Goal: Obtain resource: Download file/media

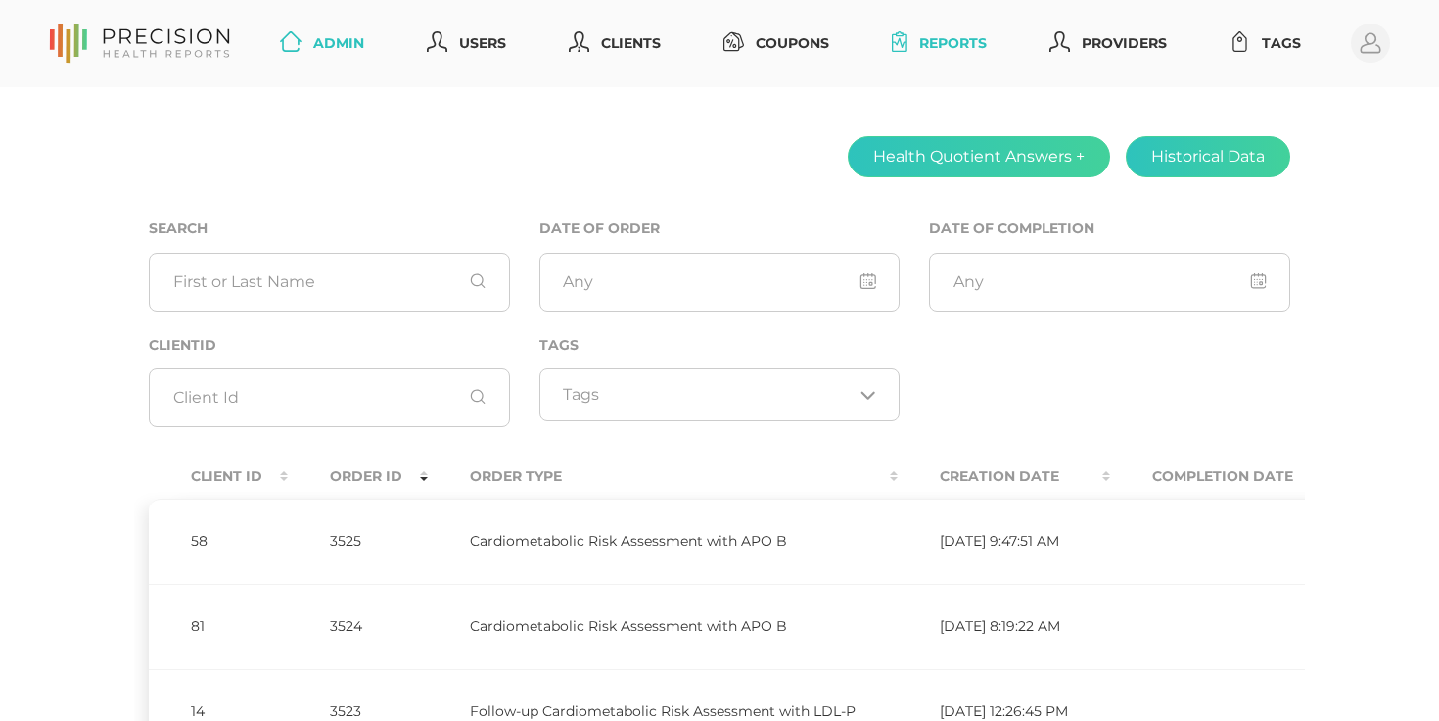
click at [977, 46] on link "Reports" at bounding box center [939, 43] width 111 height 36
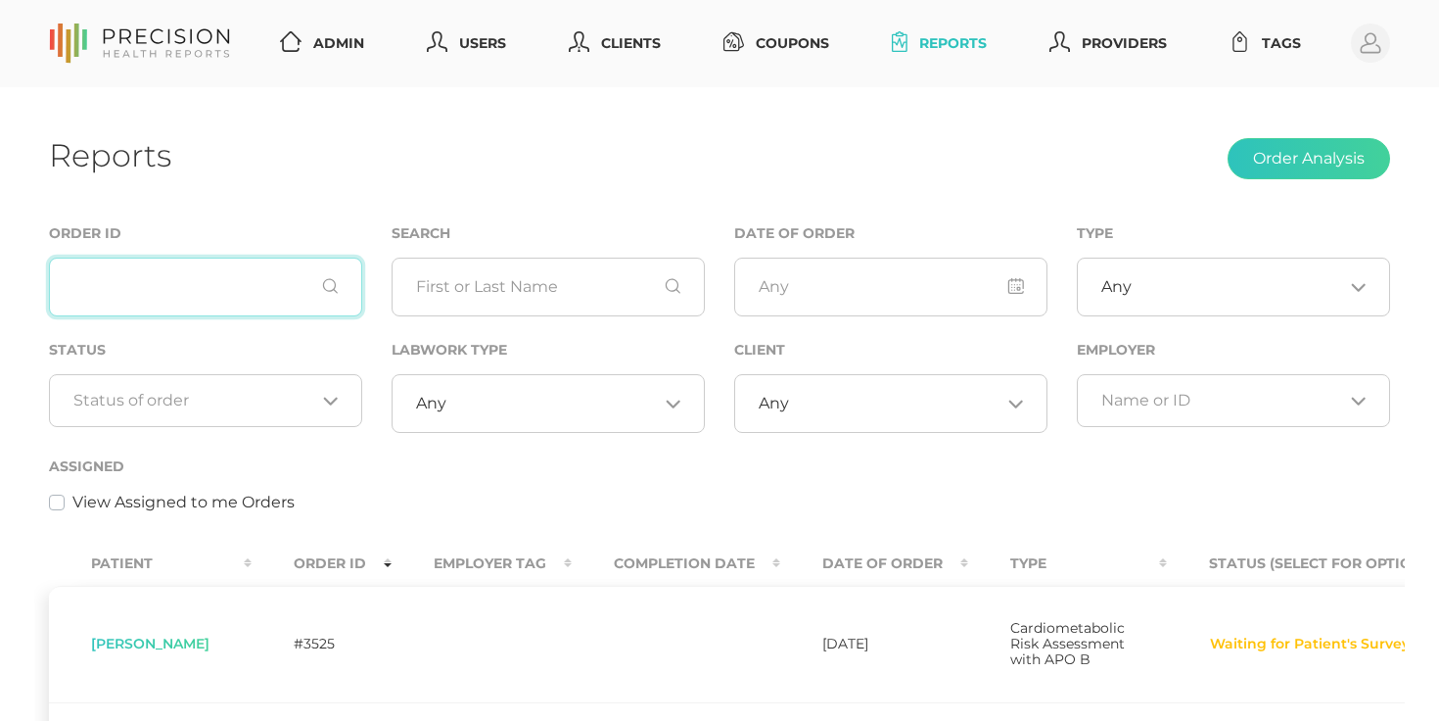
click at [304, 281] on input "text" at bounding box center [205, 286] width 313 height 59
paste input "2084"
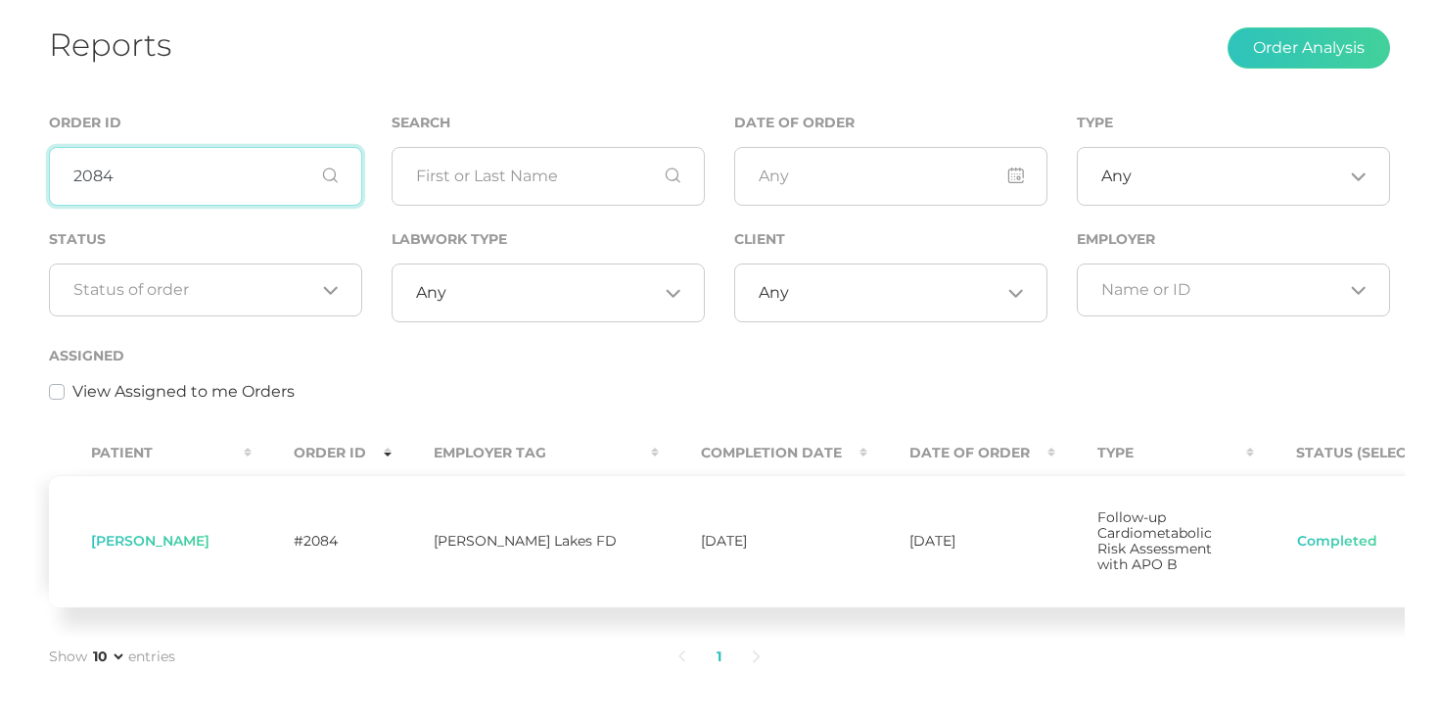
scroll to position [228, 0]
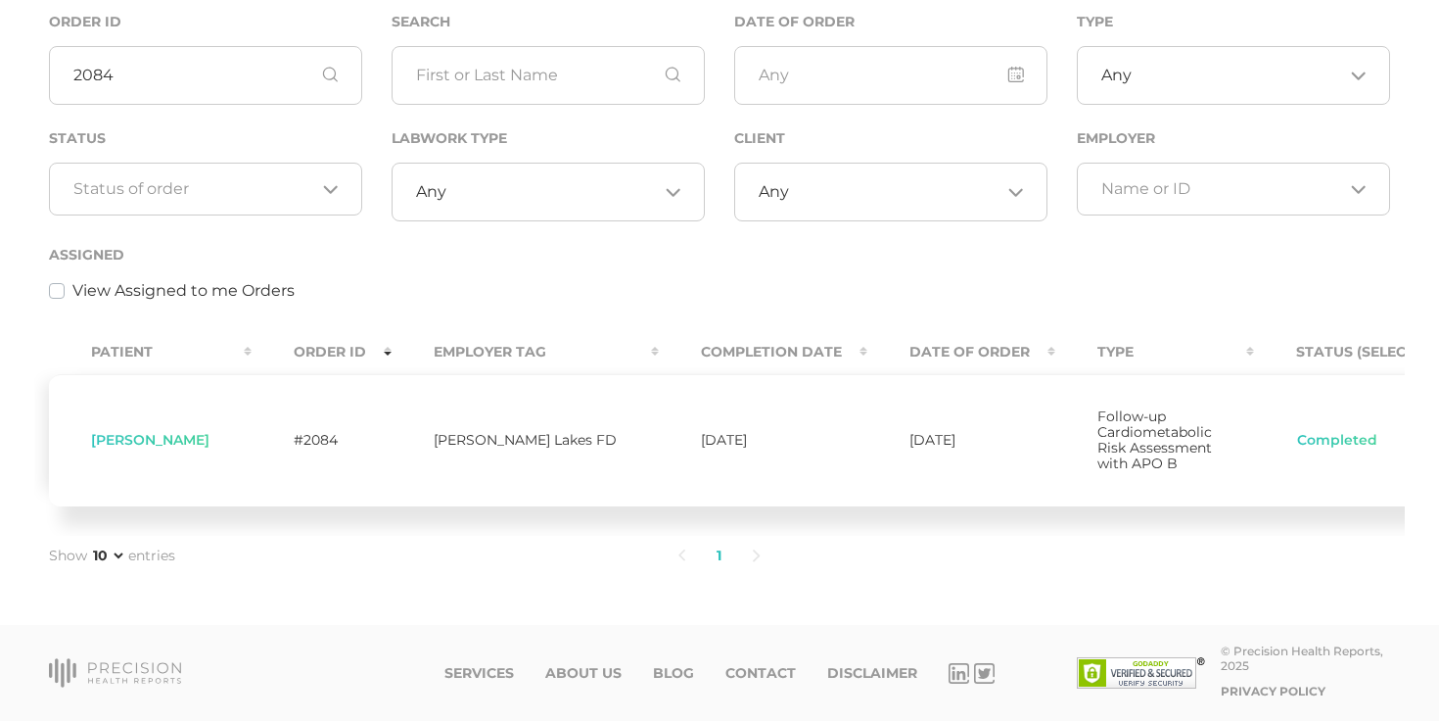
click at [200, 46] on input "2084" at bounding box center [205, 75] width 313 height 59
paste input "196"
type input "2196"
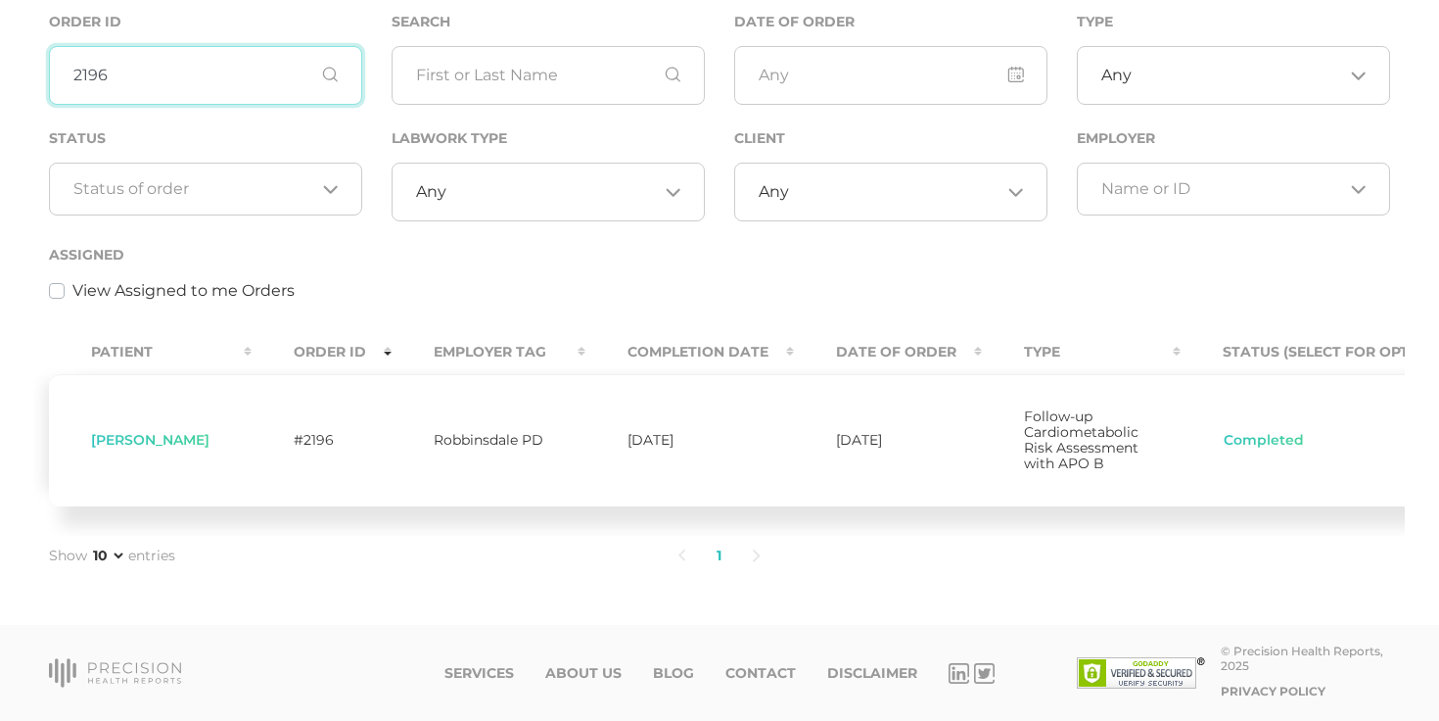
scroll to position [0, 542]
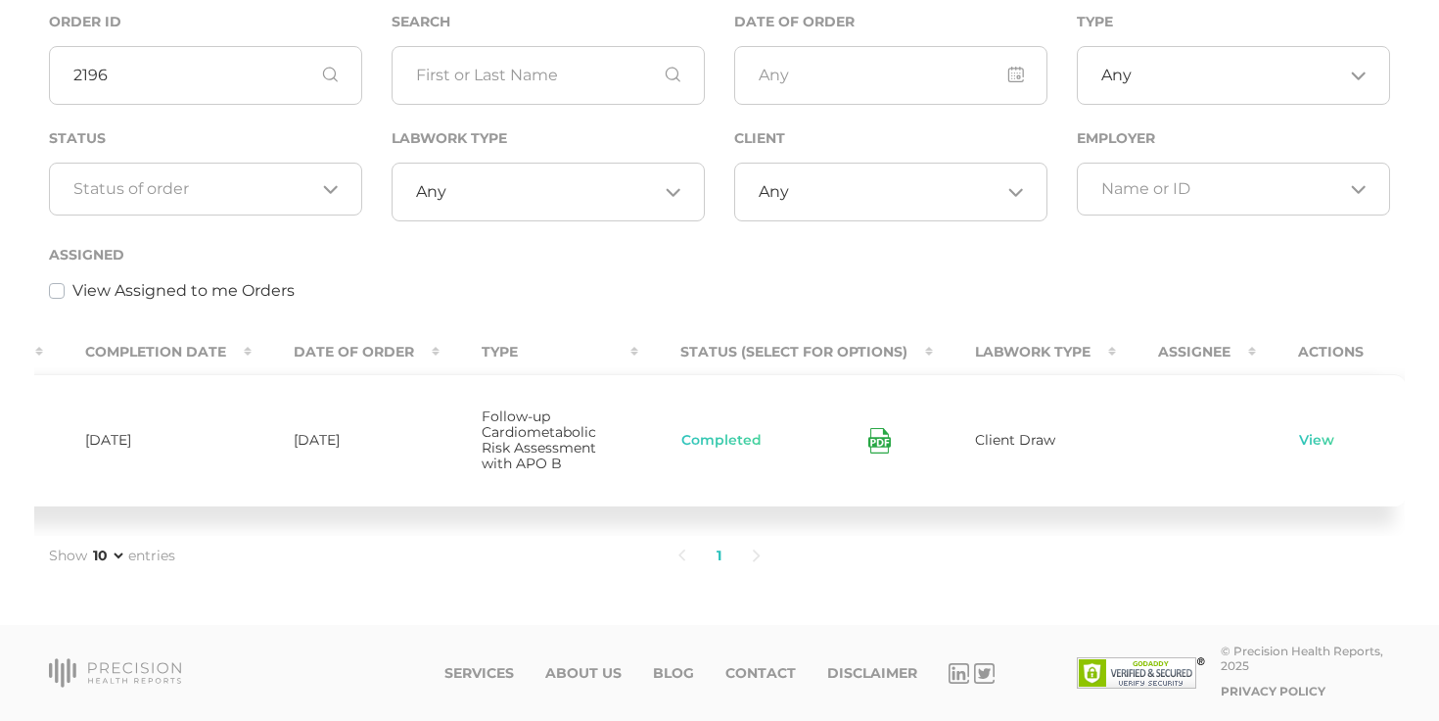
click at [868, 428] on icon at bounding box center [879, 440] width 23 height 25
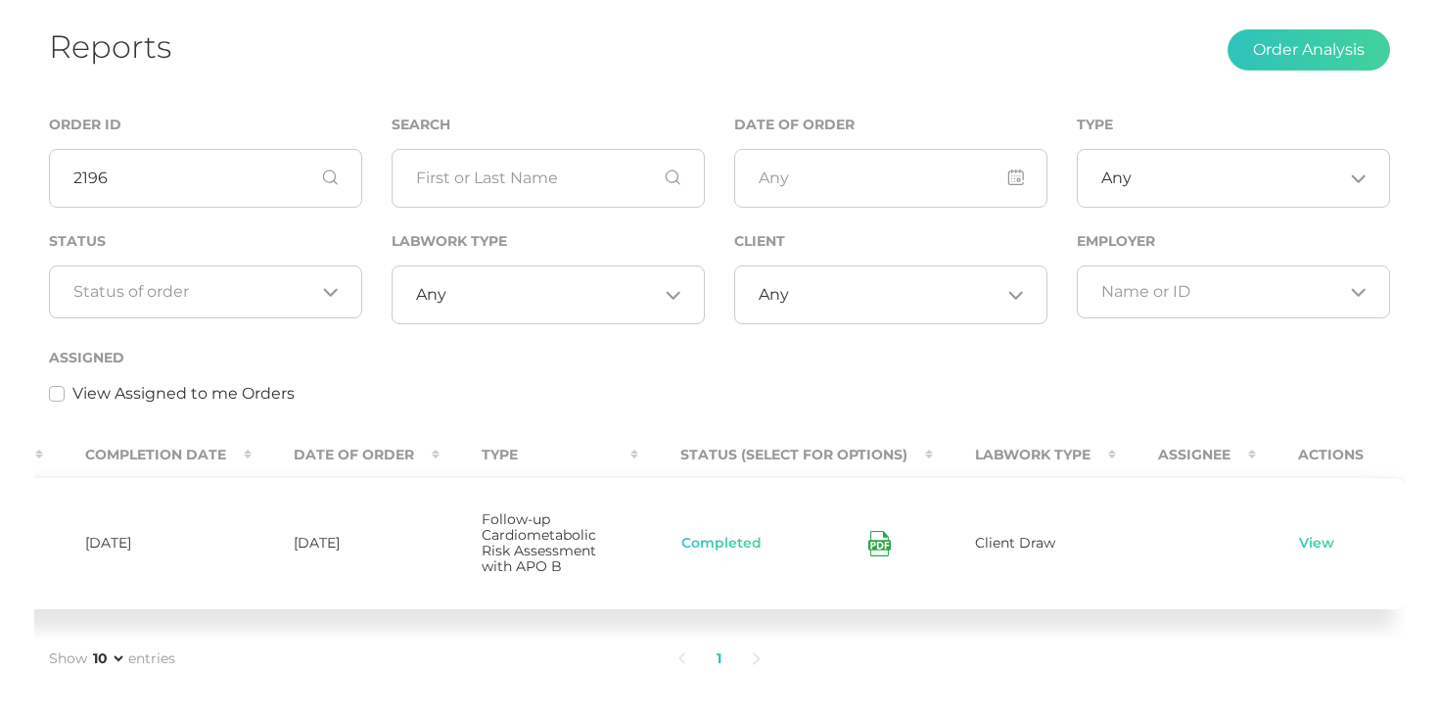
scroll to position [0, 0]
